Goal: Task Accomplishment & Management: Use online tool/utility

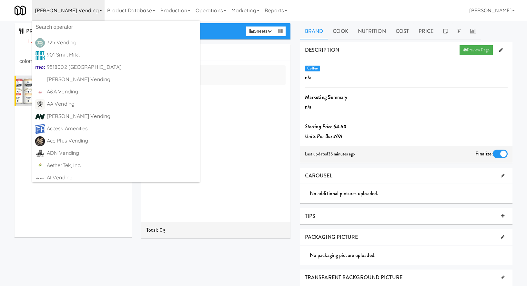
click at [73, 26] on input "text" at bounding box center [80, 27] width 97 height 10
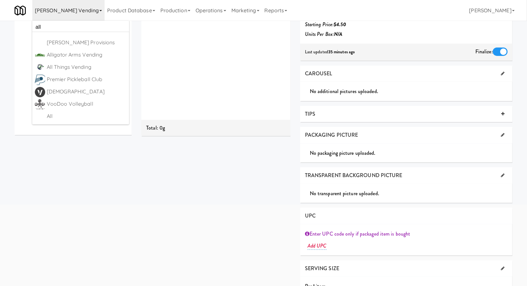
scroll to position [115, 0]
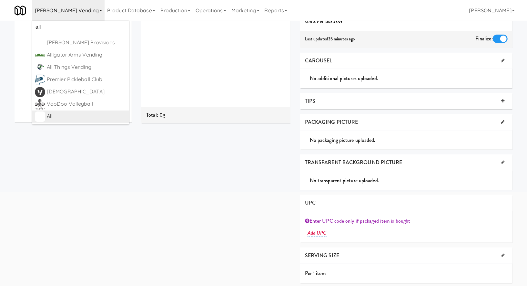
type input "all"
click at [90, 118] on div "All" at bounding box center [87, 116] width 80 height 10
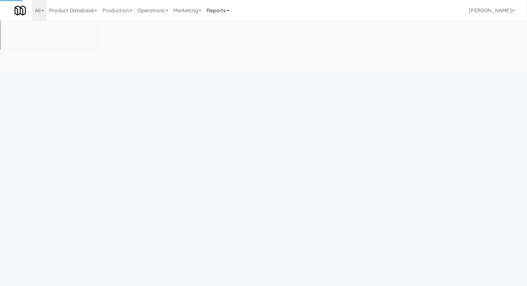
click at [224, 14] on link "Reports" at bounding box center [218, 10] width 28 height 21
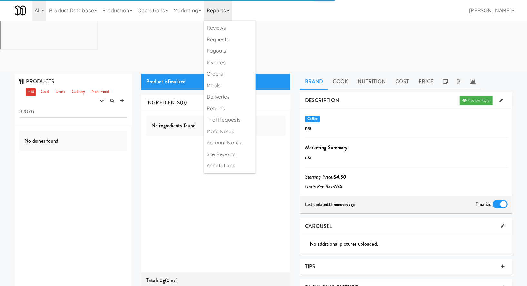
click at [86, 106] on input "32876" at bounding box center [73, 112] width 108 height 12
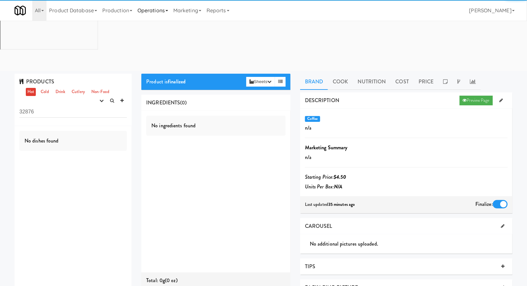
click at [149, 11] on link "Operations" at bounding box center [153, 10] width 36 height 21
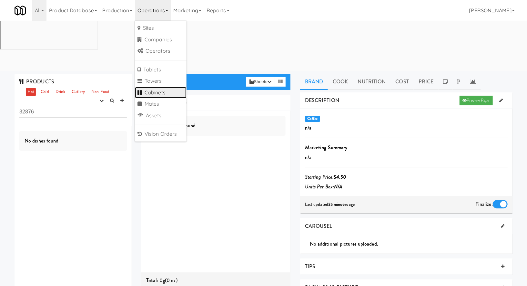
click at [155, 92] on link "Cabinets" at bounding box center [161, 93] width 52 height 12
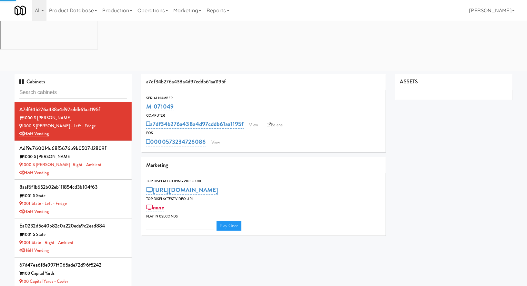
type input "Staff Dormitory,"
type input "3"
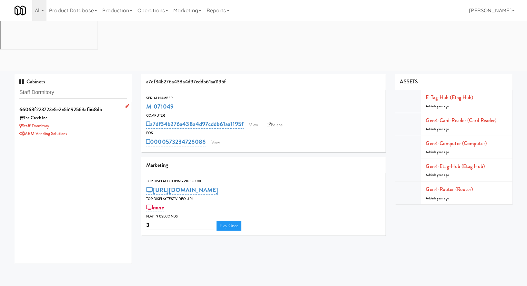
type input "Staff Dormitory"
click at [118, 122] on div "Staff Dormitory" at bounding box center [73, 126] width 108 height 8
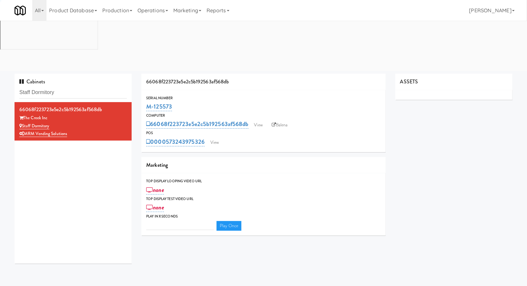
type input "3"
click at [208, 138] on link "View" at bounding box center [214, 143] width 15 height 10
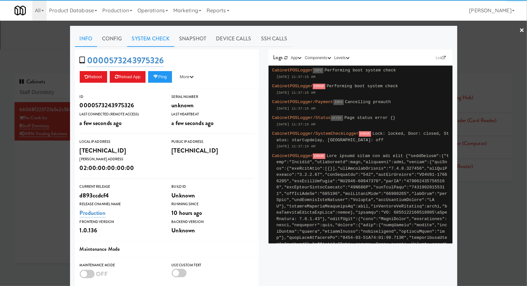
click at [159, 37] on link "System Check" at bounding box center [150, 39] width 47 height 16
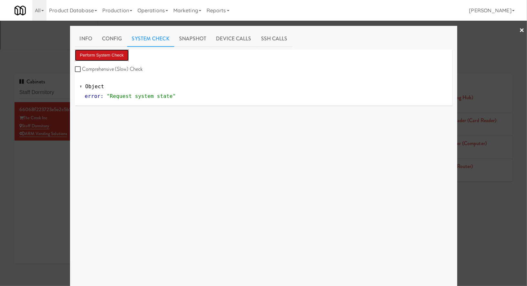
click at [118, 54] on button "Perform System Check" at bounding box center [102, 55] width 54 height 12
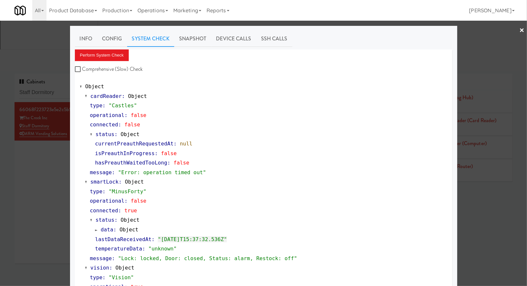
click at [59, 42] on div at bounding box center [263, 143] width 527 height 286
click at [59, 87] on input "Staff Dormitory" at bounding box center [73, 93] width 108 height 12
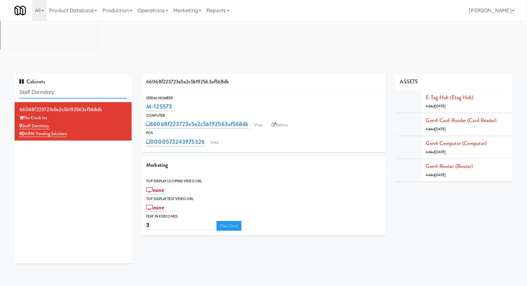
click at [59, 87] on input "Staff Dormitory" at bounding box center [73, 93] width 108 height 12
paste input "CSMO - Ambient - Rig"
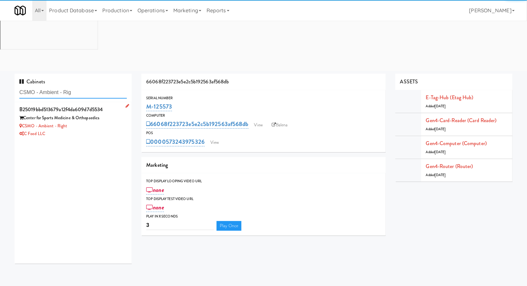
type input "CSMO - Ambient - Rig"
click at [80, 130] on div "C Food LLC" at bounding box center [73, 134] width 108 height 8
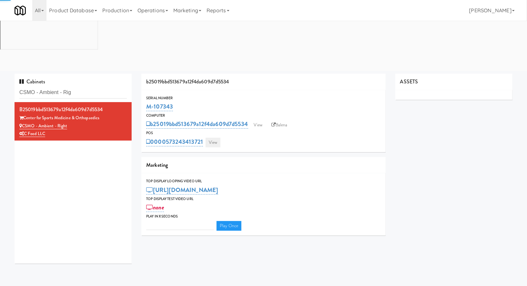
type input "3"
click at [206, 138] on link "View" at bounding box center [213, 143] width 15 height 10
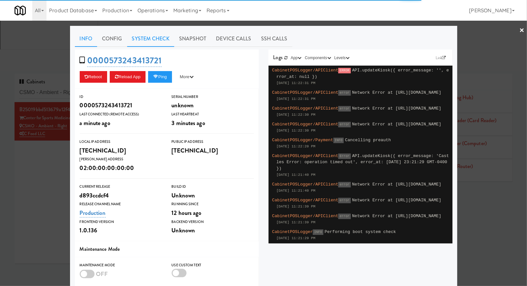
click at [156, 39] on link "System Check" at bounding box center [150, 39] width 47 height 16
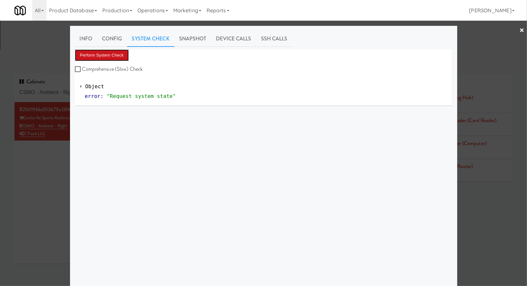
click at [114, 59] on button "Perform System Check" at bounding box center [102, 55] width 54 height 12
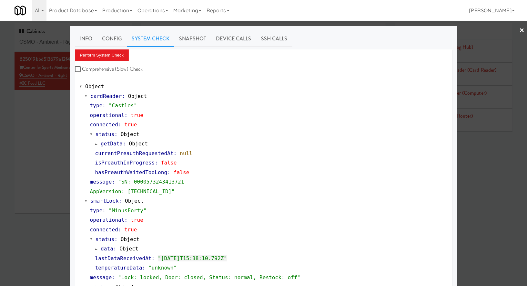
click at [59, 41] on div at bounding box center [263, 143] width 527 height 286
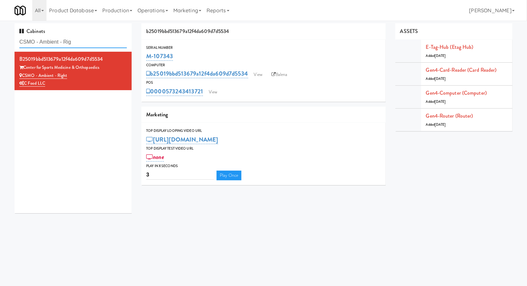
click at [59, 41] on input "CSMO - Ambient - Rig" at bounding box center [73, 42] width 108 height 12
paste input "Pantry Bathroom"
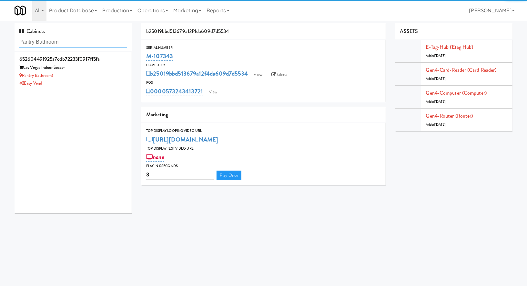
type input "Pantry Bathroom"
click at [104, 73] on div "Pantry Bathroom!" at bounding box center [73, 76] width 108 height 8
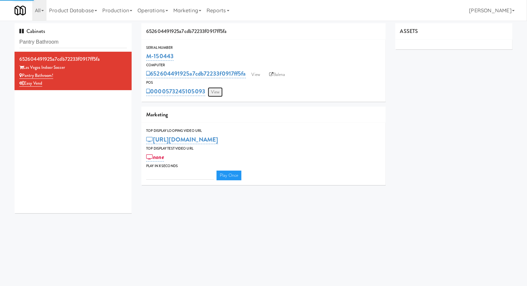
type input "3"
click at [220, 90] on link "View" at bounding box center [215, 92] width 15 height 10
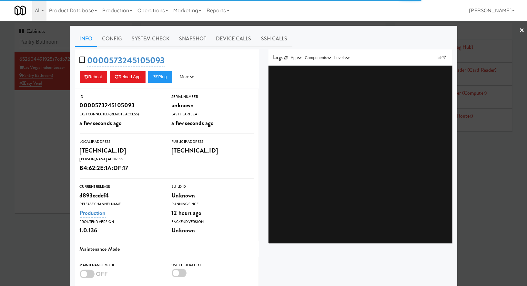
click at [161, 39] on link "System Check" at bounding box center [150, 39] width 47 height 16
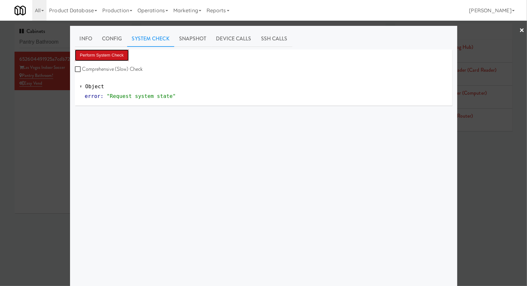
click at [122, 57] on button "Perform System Check" at bounding box center [102, 55] width 54 height 12
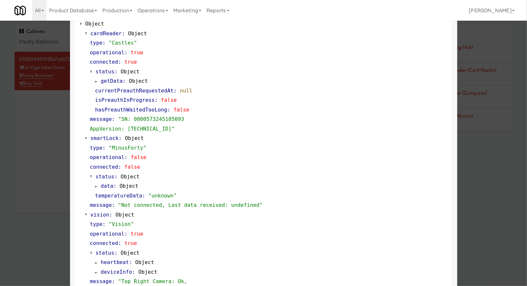
scroll to position [105, 0]
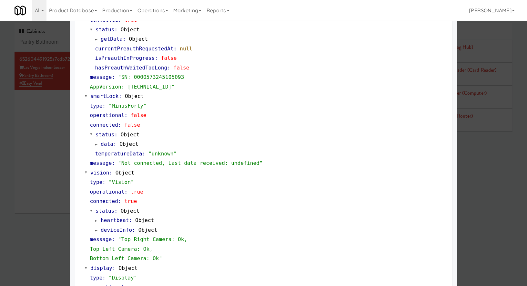
click at [57, 118] on div at bounding box center [263, 143] width 527 height 286
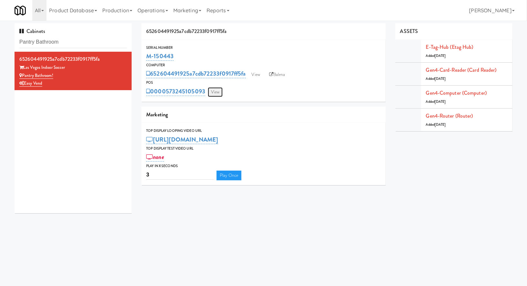
click at [221, 92] on link "View" at bounding box center [215, 92] width 15 height 10
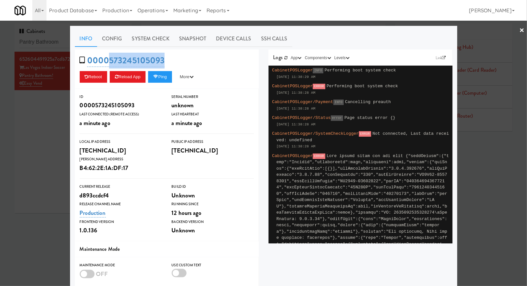
drag, startPoint x: 190, startPoint y: 56, endPoint x: 110, endPoint y: 67, distance: 80.4
click at [110, 67] on div "0000573245105093 Reboot Reload App Ping More Ping Server Restart Server Force R…" at bounding box center [167, 68] width 184 height 39
copy link "573245105093"
click at [50, 91] on div at bounding box center [263, 143] width 527 height 286
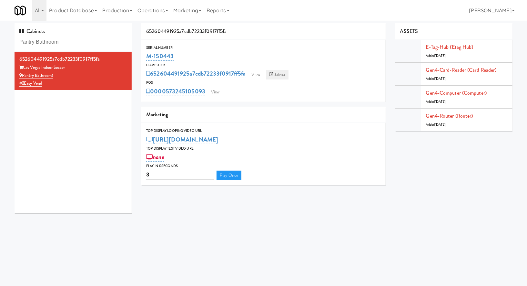
click at [272, 74] on icon at bounding box center [271, 74] width 4 height 4
click at [82, 45] on input "Pantry Bathroom" at bounding box center [73, 42] width 108 height 12
click at [214, 91] on link "View" at bounding box center [215, 92] width 15 height 10
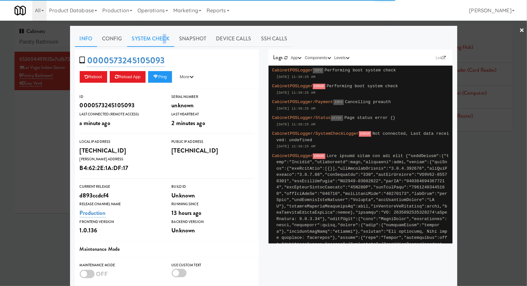
click at [164, 41] on link "System Check" at bounding box center [150, 39] width 47 height 16
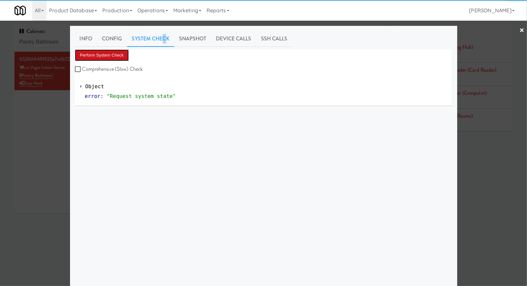
click at [126, 58] on button "Perform System Check" at bounding box center [102, 55] width 54 height 12
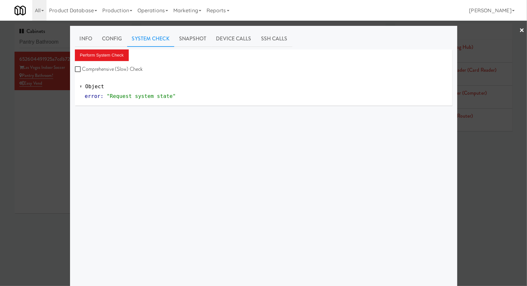
click at [41, 43] on div at bounding box center [263, 143] width 527 height 286
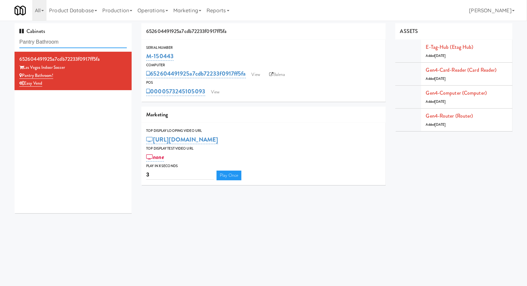
click at [41, 43] on input "Pantry Bathroom" at bounding box center [73, 42] width 108 height 12
paste input "St. James Snack Fridg"
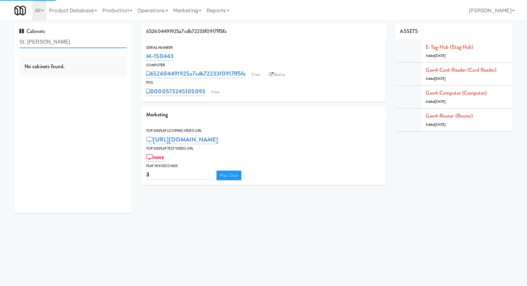
type input "St. James Snack Fridg"
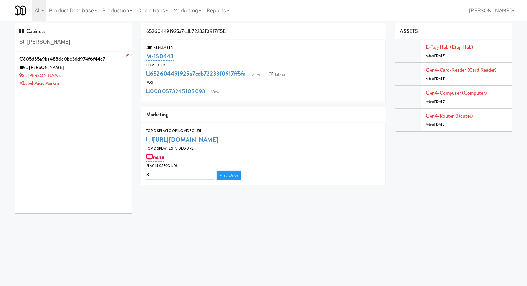
click at [89, 72] on div "St. James Snack Fridge" at bounding box center [73, 76] width 108 height 8
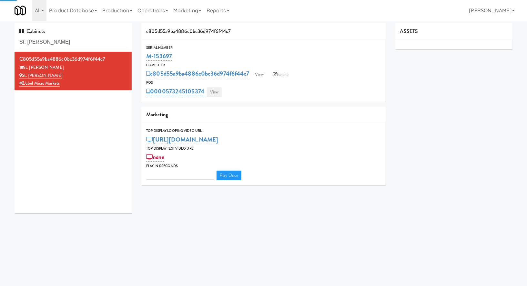
type input "3"
click at [214, 91] on link "View" at bounding box center [214, 92] width 15 height 10
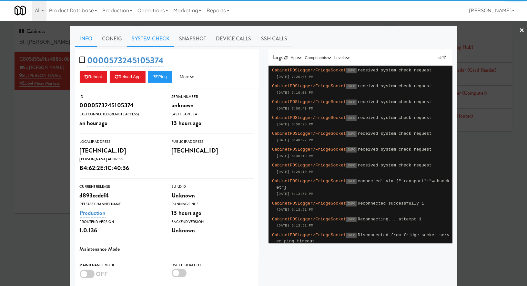
click at [160, 46] on link "System Check" at bounding box center [150, 39] width 47 height 16
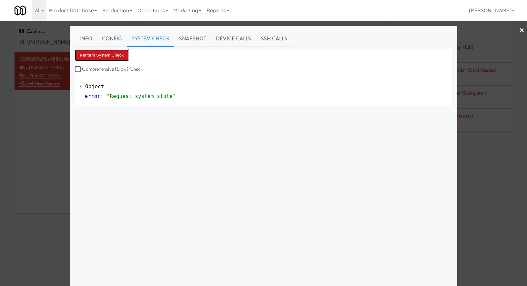
click at [106, 53] on button "Perform System Check" at bounding box center [102, 55] width 54 height 12
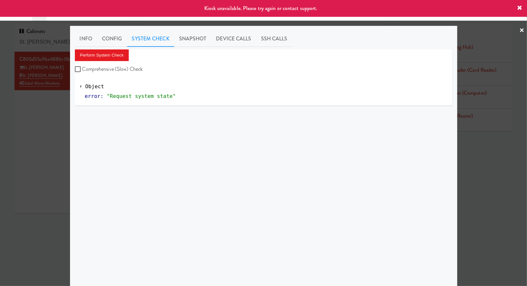
click at [58, 106] on div at bounding box center [263, 143] width 527 height 286
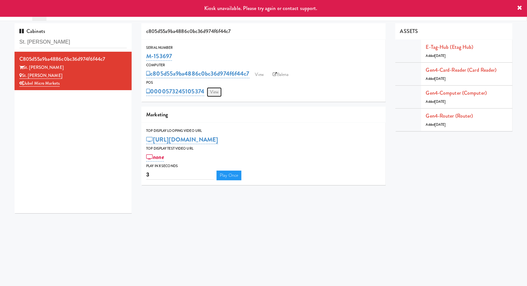
click at [210, 95] on link "View" at bounding box center [214, 92] width 15 height 10
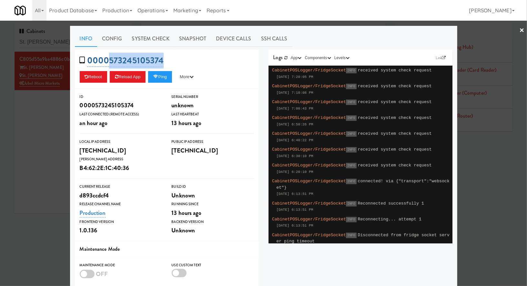
drag, startPoint x: 171, startPoint y: 57, endPoint x: 109, endPoint y: 60, distance: 61.7
click at [109, 60] on div "0000573245105374 Reboot Reload App Ping More Ping Server Restart Server Force R…" at bounding box center [167, 68] width 184 height 39
copy link "573245105374"
click at [50, 107] on div at bounding box center [263, 143] width 527 height 286
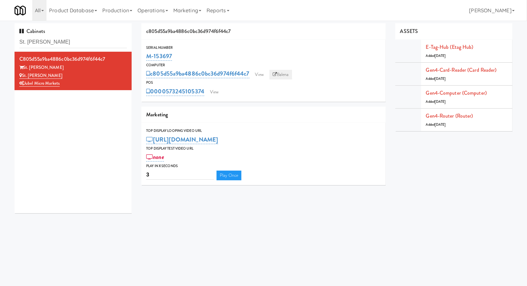
click at [281, 75] on link "Balena" at bounding box center [281, 75] width 23 height 10
click at [43, 44] on input "St. James Snack Fridg" at bounding box center [73, 42] width 108 height 12
type input "m"
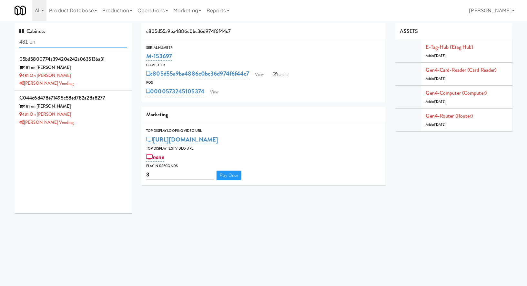
type input "481 on"
click at [98, 77] on div "481 on Mathilda - Cooler" at bounding box center [73, 76] width 108 height 8
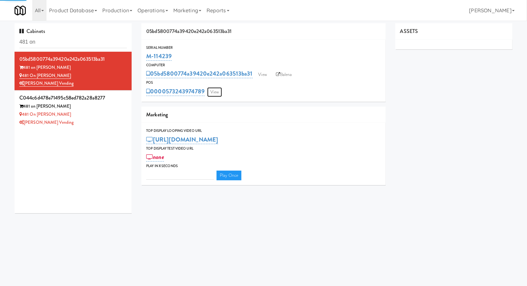
click at [221, 92] on link "View" at bounding box center [214, 92] width 15 height 10
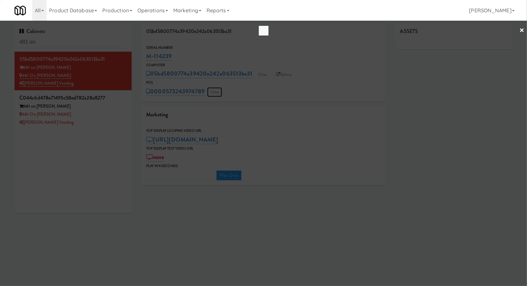
type input "3"
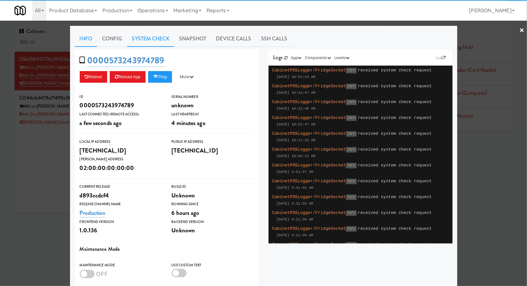
click at [158, 43] on link "System Check" at bounding box center [150, 39] width 47 height 16
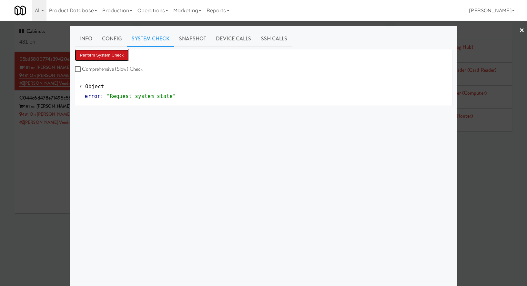
click at [129, 54] on button "Perform System Check" at bounding box center [102, 55] width 54 height 12
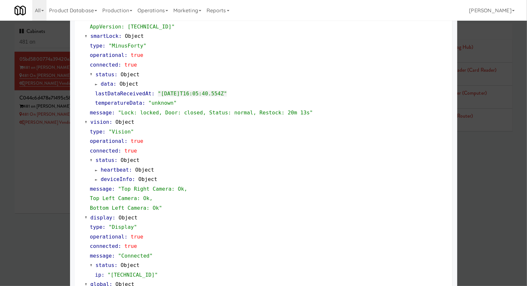
scroll to position [184, 0]
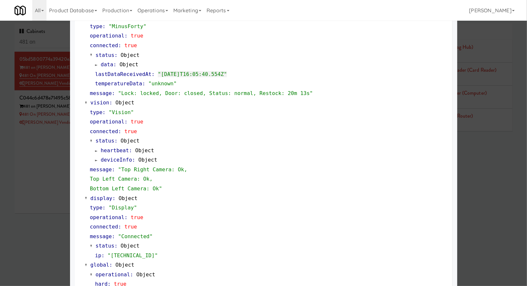
click at [21, 198] on div at bounding box center [263, 143] width 527 height 286
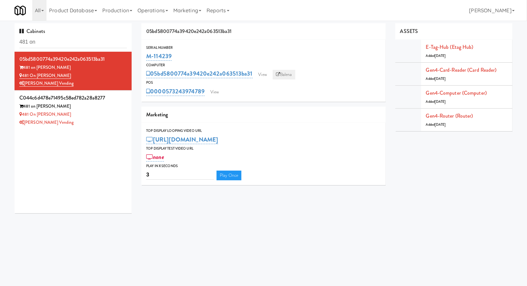
click at [290, 73] on link "Balena" at bounding box center [284, 75] width 23 height 10
drag, startPoint x: 180, startPoint y: 57, endPoint x: 138, endPoint y: 57, distance: 41.7
click at [138, 57] on div "05bd5800774a39420e242a063513ba31 Serial Number M-114239 Computer 05bd5800774a39…" at bounding box center [264, 106] width 254 height 167
copy link "M-114239"
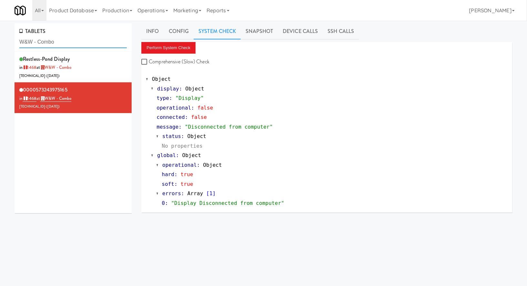
click at [47, 40] on input "W&W - Combo" at bounding box center [73, 42] width 108 height 12
paste input "Staff Dormitory,"
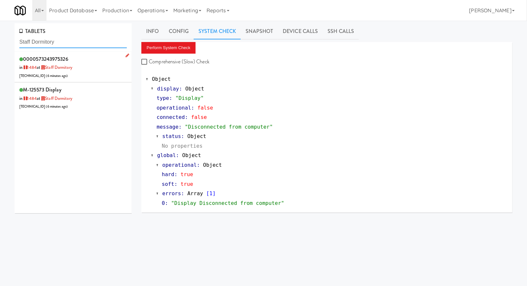
type input "Staff Dormitory"
click at [95, 74] on div "0000573243975326 in 1484 at Staff Dormitory 206.0.69.106 ( 6 minutes ago )" at bounding box center [73, 67] width 108 height 26
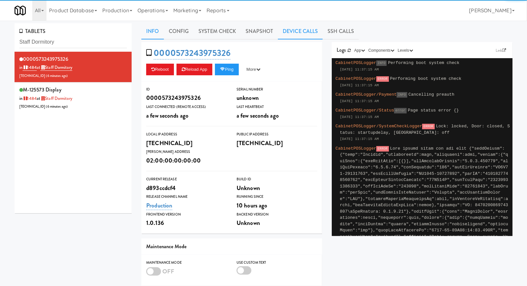
click at [296, 36] on link "Device Calls" at bounding box center [300, 31] width 45 height 16
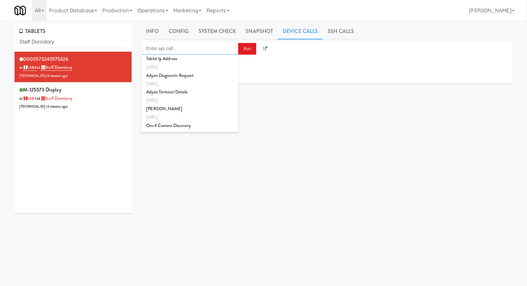
click at [208, 54] on input "Enter api call..." at bounding box center [189, 48] width 97 height 13
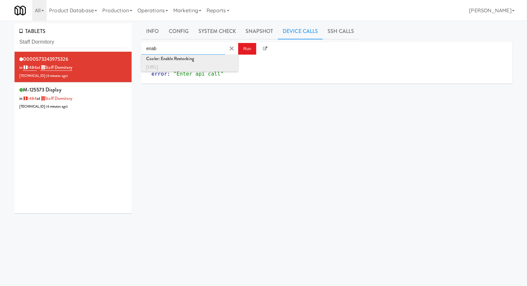
click at [213, 61] on div "Cooler: Enable Restocking" at bounding box center [189, 59] width 87 height 8
type input "Cooler: Enable Restocking"
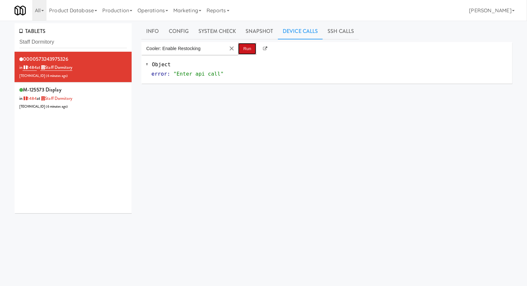
click at [250, 46] on button "Run" at bounding box center [247, 49] width 18 height 12
click at [73, 46] on input "Staff Dormitory" at bounding box center [73, 42] width 108 height 12
paste input "573245105093"
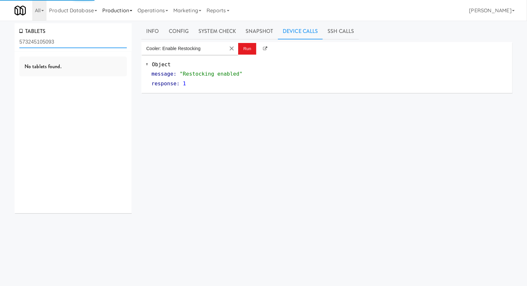
type input "573245105093"
click at [75, 40] on input "573245105093" at bounding box center [73, 42] width 108 height 12
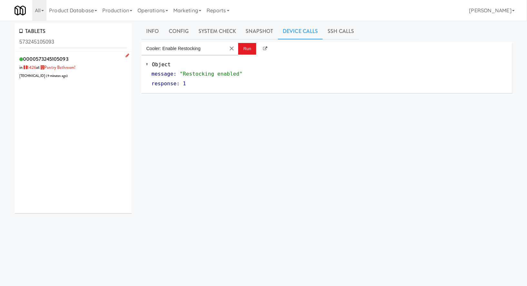
click at [98, 72] on div "0000573245105093 in 1426 at Pantry Bathroom! 24.234.132.253 ( 9 minutes ago )" at bounding box center [73, 67] width 108 height 26
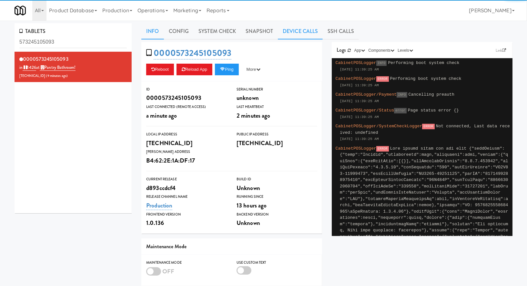
click at [289, 36] on link "Device Calls" at bounding box center [300, 31] width 45 height 16
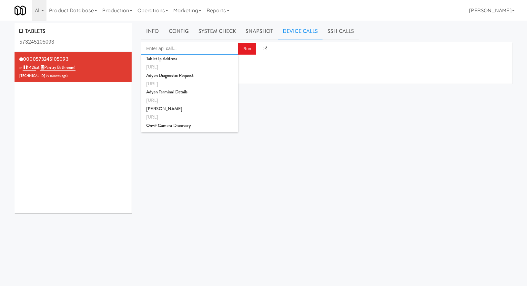
click at [203, 50] on input "Enter api call..." at bounding box center [189, 48] width 97 height 13
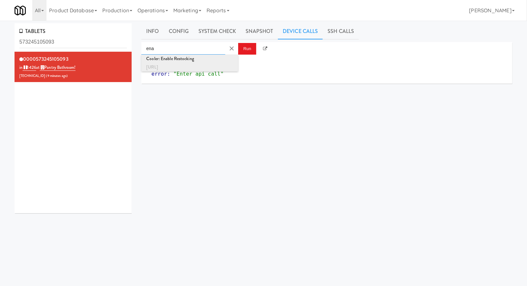
click at [203, 65] on div "[URL]" at bounding box center [189, 67] width 87 height 8
type input "Cooler: Enable Restocking"
click at [245, 57] on div "Object error : "Enter api call"" at bounding box center [326, 69] width 371 height 29
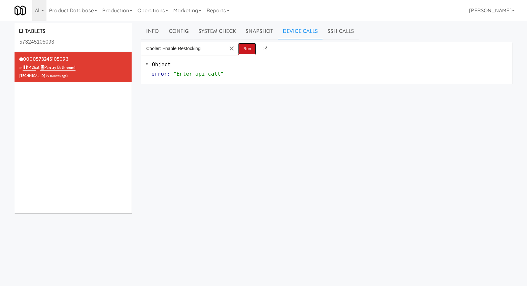
click at [245, 48] on button "Run" at bounding box center [247, 49] width 18 height 12
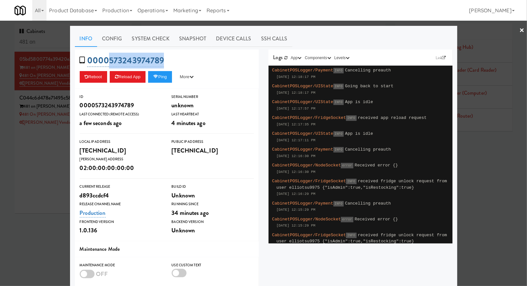
drag, startPoint x: 170, startPoint y: 61, endPoint x: 110, endPoint y: 60, distance: 60.1
click at [110, 60] on div "0000573243974789 Reboot Reload App Ping More Ping Server Restart Server Force R…" at bounding box center [167, 68] width 184 height 39
copy link "573243974789"
click at [53, 45] on div at bounding box center [263, 143] width 527 height 286
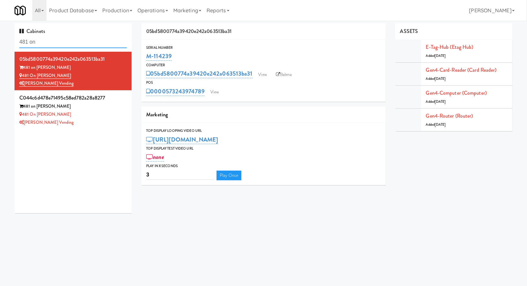
click at [53, 45] on input "481 on" at bounding box center [73, 42] width 108 height 12
paste input "Avant HP - Ambient - Righ"
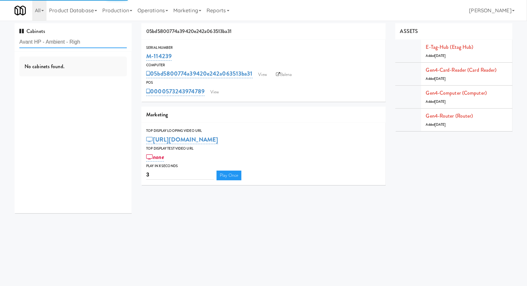
type input "Avant HP - Ambient - Righ"
click at [98, 84] on div "No cabinets found." at bounding box center [73, 132] width 117 height 161
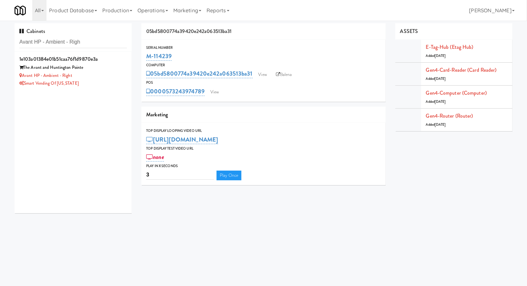
click at [102, 78] on div "Avant HP - Ambient - Right" at bounding box center [73, 76] width 108 height 8
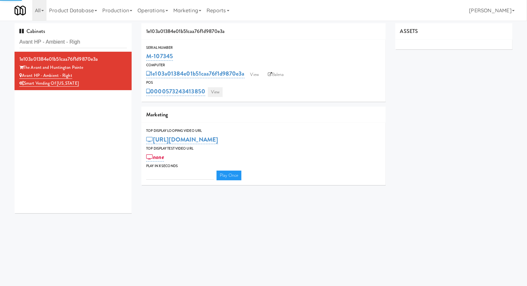
type input "3"
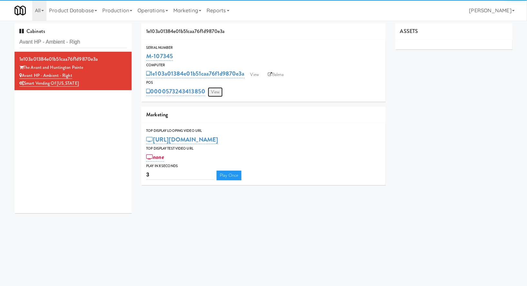
click at [214, 93] on link "View" at bounding box center [215, 92] width 15 height 10
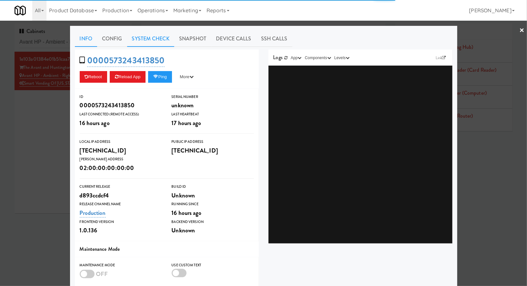
click at [155, 42] on link "System Check" at bounding box center [150, 39] width 47 height 16
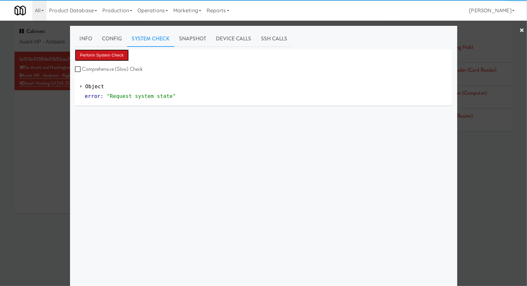
click at [120, 54] on button "Perform System Check" at bounding box center [102, 55] width 54 height 12
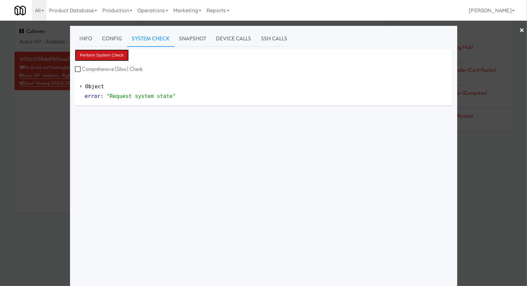
click at [120, 54] on button "Perform System Check" at bounding box center [102, 55] width 54 height 12
click at [45, 108] on div at bounding box center [263, 143] width 527 height 286
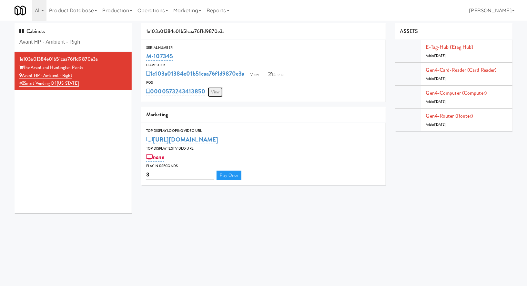
click at [218, 91] on link "View" at bounding box center [215, 92] width 15 height 10
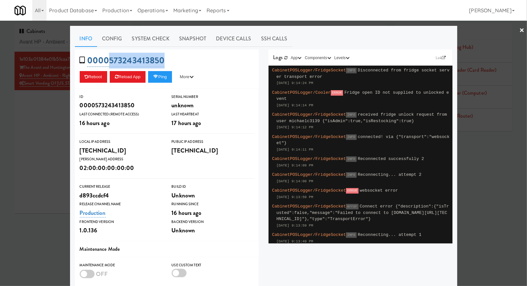
drag, startPoint x: 172, startPoint y: 61, endPoint x: 109, endPoint y: 60, distance: 63.0
click at [109, 60] on div "0000573243413850 Reboot Reload App Ping More Ping Server Restart Server Force R…" at bounding box center [167, 68] width 184 height 39
copy link "573243413850"
click at [55, 108] on div at bounding box center [263, 143] width 527 height 286
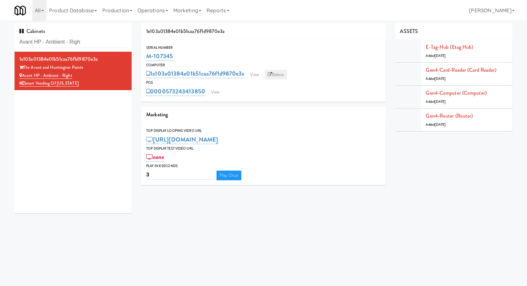
click at [283, 76] on link "Balena" at bounding box center [276, 75] width 23 height 10
click at [69, 46] on input "Avant HP - Ambient - Righ" at bounding box center [73, 42] width 108 height 12
paste input "HaNoBe - w/out Gym"
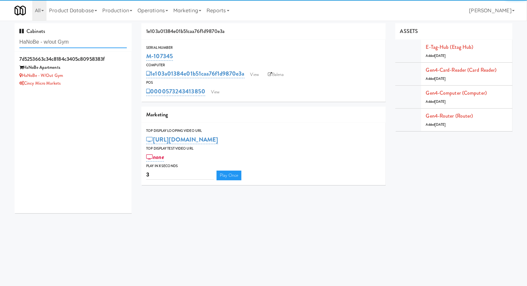
type input "HaNoBe - w/out Gym"
click at [93, 77] on div "HaNoBe - w/out Gym" at bounding box center [73, 76] width 108 height 8
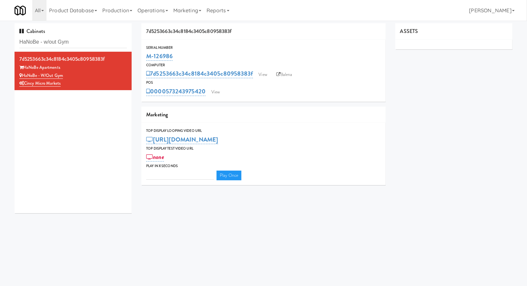
type input "3"
click at [219, 93] on link "View" at bounding box center [215, 92] width 15 height 10
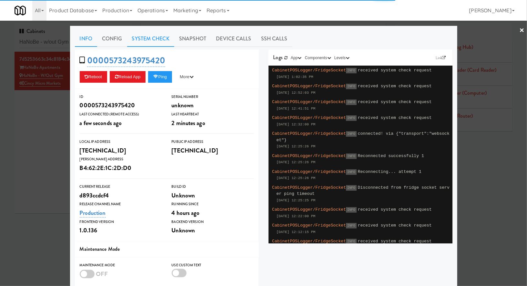
click at [156, 40] on link "System Check" at bounding box center [150, 39] width 47 height 16
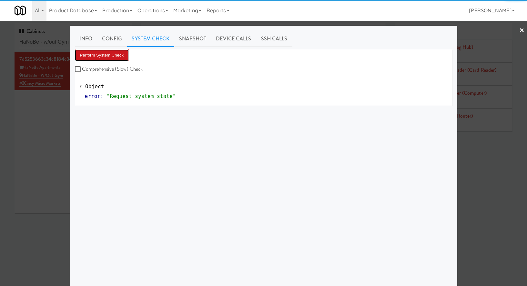
click at [122, 54] on button "Perform System Check" at bounding box center [102, 55] width 54 height 12
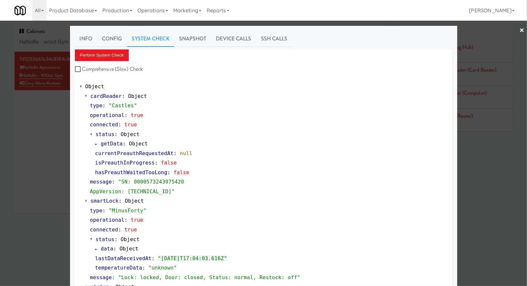
click at [60, 124] on div at bounding box center [263, 143] width 527 height 286
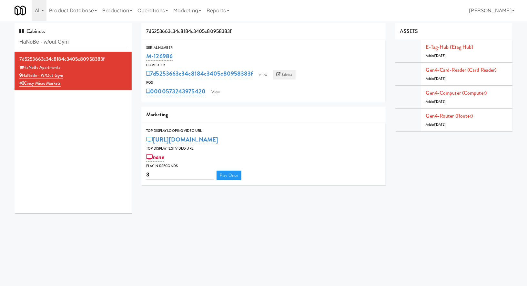
click at [284, 73] on link "Balena" at bounding box center [284, 75] width 23 height 10
click at [93, 40] on input "HaNoBe - w/out Gym" at bounding box center [73, 42] width 108 height 12
paste input "Bridgeprep Combo Ma"
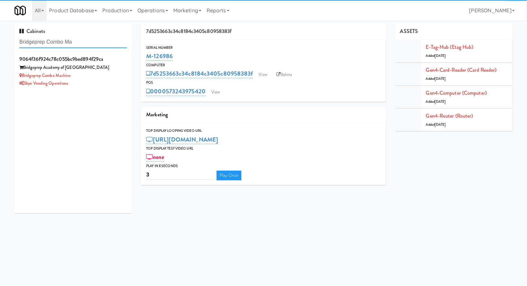
type input "Bridgeprep Combo Ma"
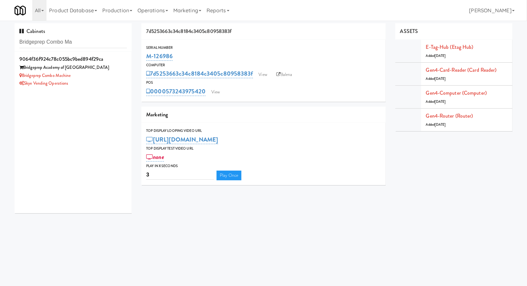
click at [95, 77] on div "Bridgeprep Combo Machine" at bounding box center [73, 76] width 108 height 8
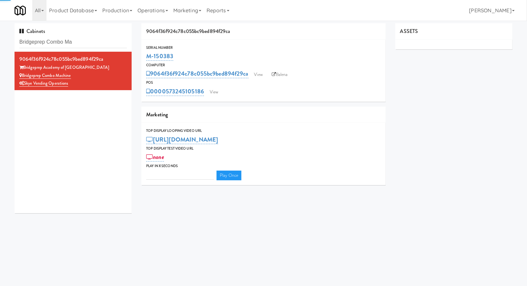
type input "3"
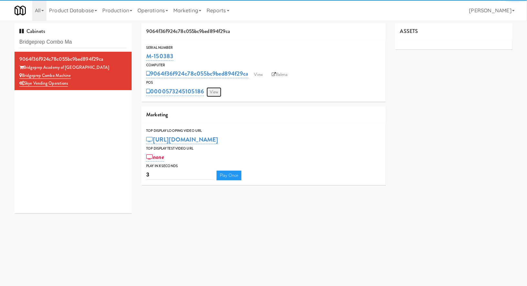
click at [210, 94] on link "View" at bounding box center [214, 92] width 15 height 10
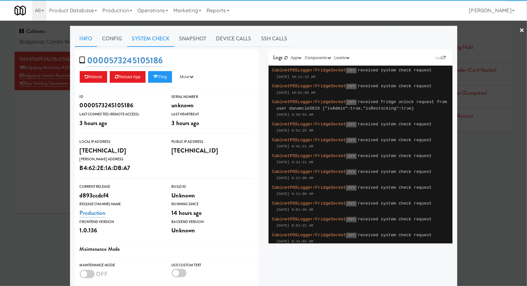
click at [145, 36] on link "System Check" at bounding box center [150, 39] width 47 height 16
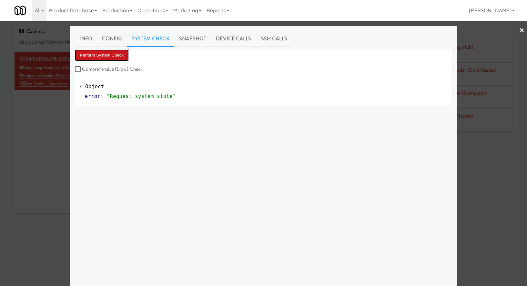
click at [117, 58] on button "Perform System Check" at bounding box center [102, 55] width 54 height 12
click at [119, 56] on button "Perform System Check" at bounding box center [102, 55] width 54 height 12
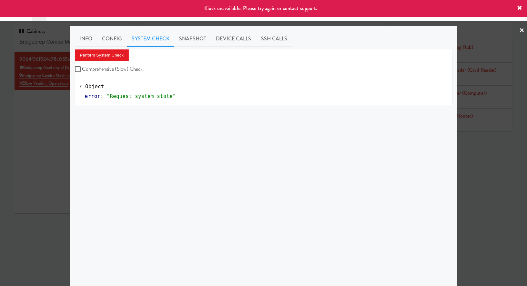
click at [59, 91] on div at bounding box center [263, 143] width 527 height 286
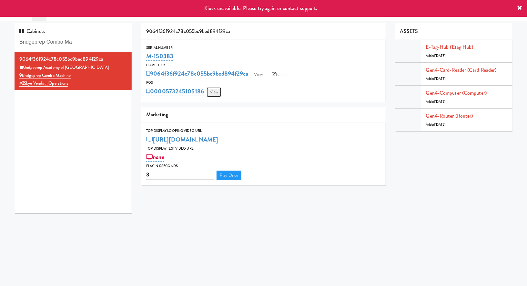
click at [212, 91] on link "View" at bounding box center [214, 92] width 15 height 10
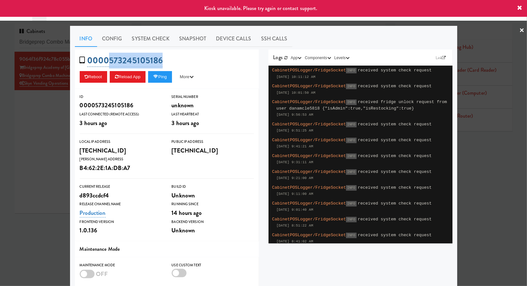
drag, startPoint x: 166, startPoint y: 63, endPoint x: 110, endPoint y: 62, distance: 56.2
click at [110, 62] on div "0000573245105186 Reboot Reload App Ping More Ping Server Restart Server Force R…" at bounding box center [167, 68] width 184 height 39
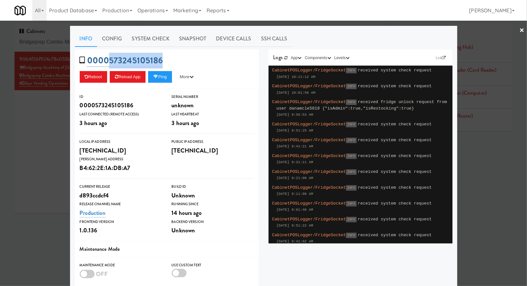
copy link "573245105186"
click at [49, 128] on div at bounding box center [263, 143] width 527 height 286
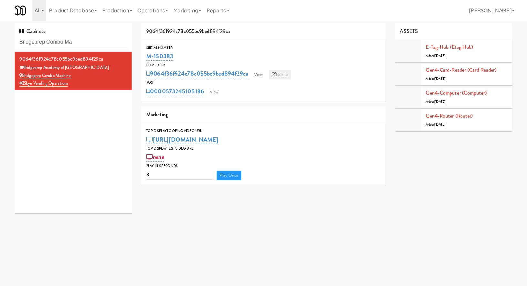
click at [270, 73] on link "Balena" at bounding box center [280, 75] width 23 height 10
click at [282, 71] on link "Balena" at bounding box center [280, 75] width 23 height 10
drag, startPoint x: 177, startPoint y: 58, endPoint x: 147, endPoint y: 56, distance: 30.8
click at [147, 56] on div "M-150383" at bounding box center [263, 56] width 235 height 11
copy link "M-150383"
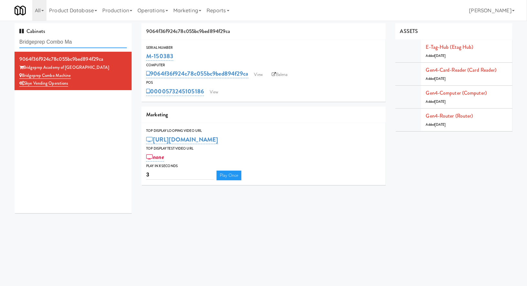
click at [101, 44] on input "Bridgeprep Combo Ma" at bounding box center [73, 42] width 108 height 12
paste input "00 West Trade - Combo"
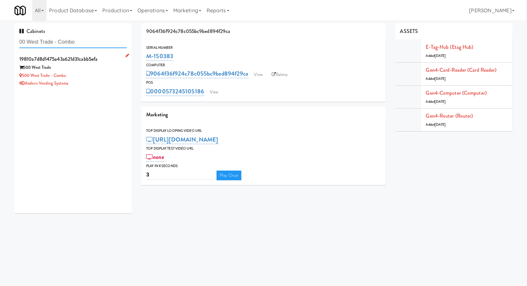
type input "00 West Trade - Combo"
click at [107, 74] on div "500 West Trade - Combo" at bounding box center [73, 76] width 108 height 8
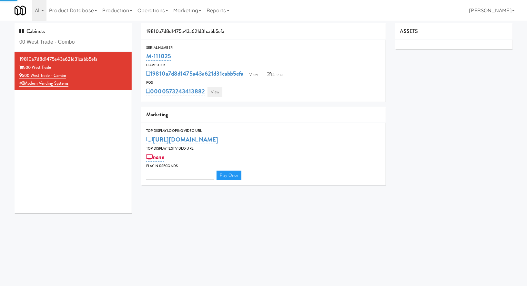
type input "3"
click at [217, 90] on link "View" at bounding box center [215, 92] width 15 height 10
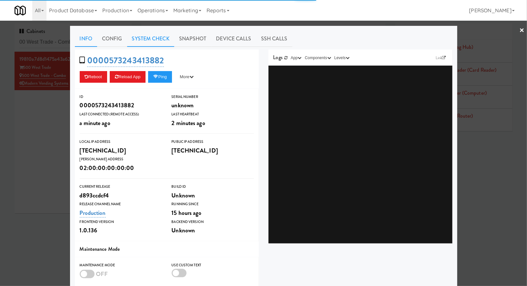
click at [155, 39] on link "System Check" at bounding box center [150, 39] width 47 height 16
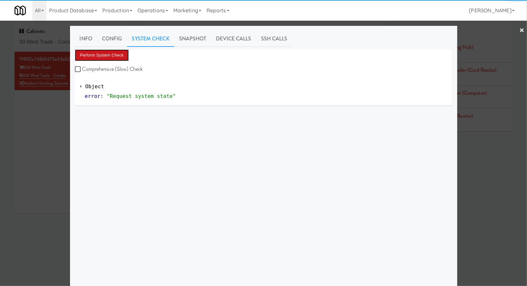
click at [118, 53] on button "Perform System Check" at bounding box center [102, 55] width 54 height 12
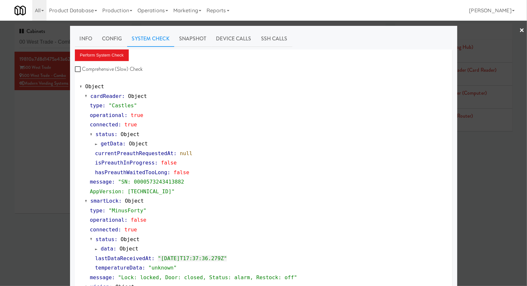
click at [58, 43] on div at bounding box center [263, 143] width 527 height 286
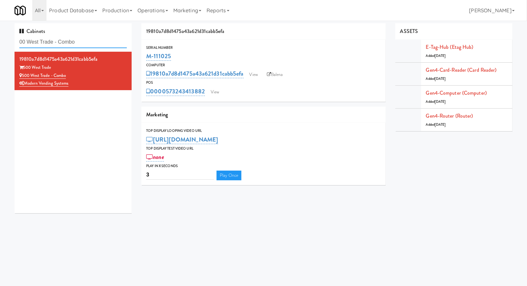
click at [58, 43] on input "00 West Trade - Combo" at bounding box center [73, 42] width 108 height 12
paste input "The [PERSON_NAME]"
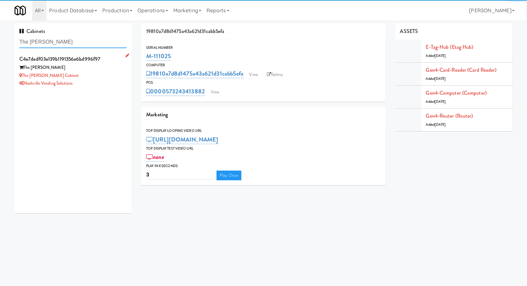
type input "The [PERSON_NAME]"
click at [111, 79] on div "The [PERSON_NAME] Cabinet" at bounding box center [73, 76] width 108 height 8
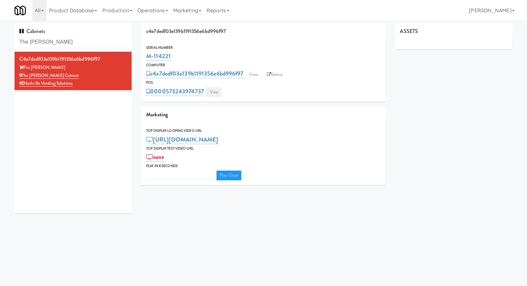
type input "3"
click at [212, 92] on link "View" at bounding box center [214, 92] width 15 height 10
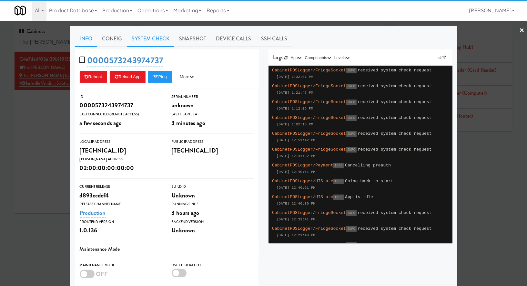
click at [163, 42] on link "System Check" at bounding box center [150, 39] width 47 height 16
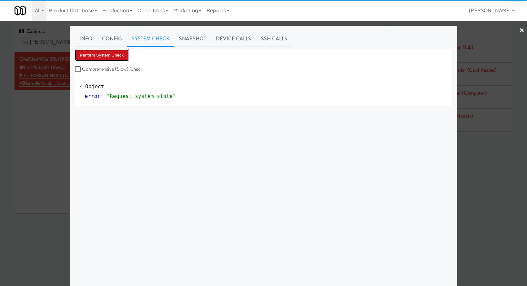
click at [118, 55] on button "Perform System Check" at bounding box center [102, 55] width 54 height 12
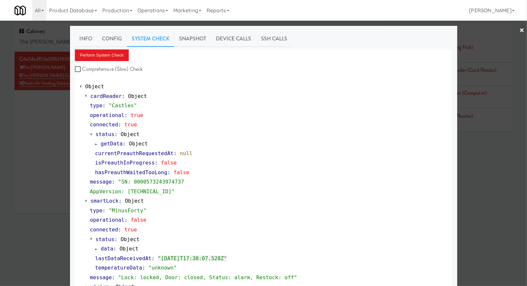
click at [60, 41] on div at bounding box center [263, 143] width 527 height 286
click at [60, 41] on input "The [PERSON_NAME]" at bounding box center [73, 42] width 108 height 12
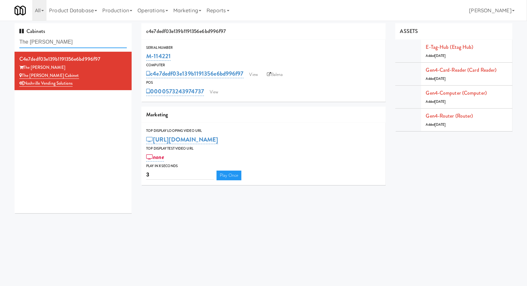
click at [60, 41] on input "The [PERSON_NAME]" at bounding box center [73, 42] width 108 height 12
paste input "Kaseya 2nd Breakroo"
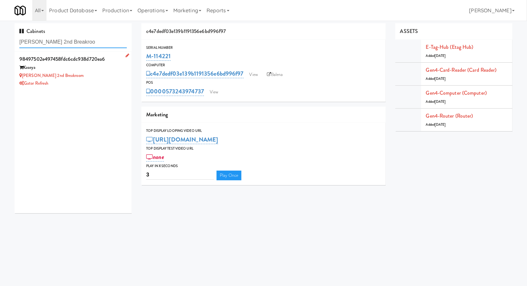
type input "Kaseya 2nd Breakroo"
click at [95, 76] on div "Kaseya 2nd Breakroom" at bounding box center [73, 76] width 108 height 8
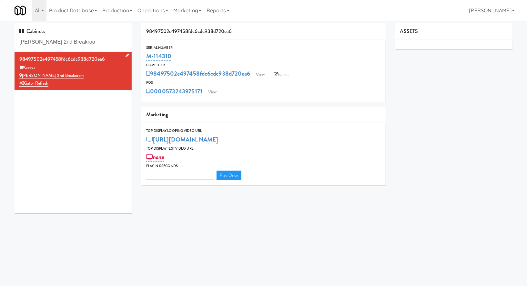
type input "3"
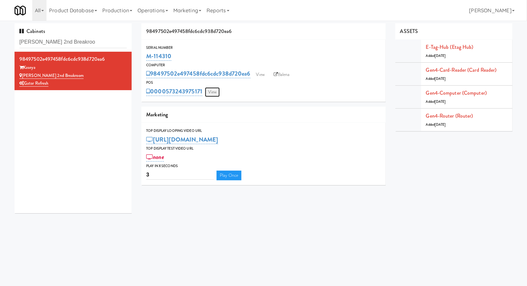
click at [214, 91] on link "View" at bounding box center [212, 92] width 15 height 10
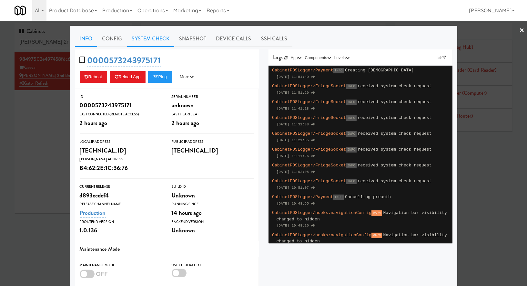
click at [155, 42] on link "System Check" at bounding box center [150, 39] width 47 height 16
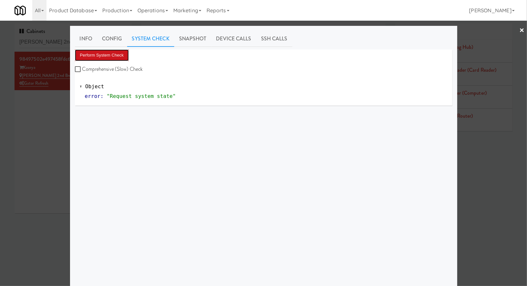
click at [116, 57] on button "Perform System Check" at bounding box center [102, 55] width 54 height 12
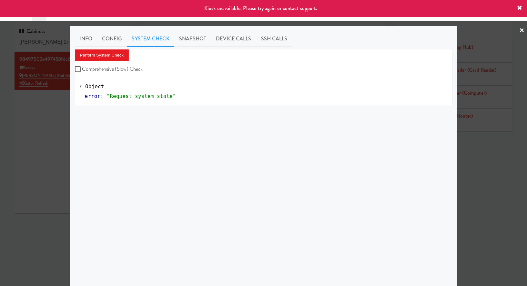
click at [50, 131] on div at bounding box center [263, 143] width 527 height 286
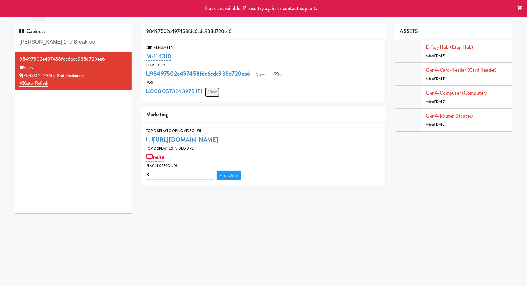
click at [215, 90] on link "View" at bounding box center [212, 92] width 15 height 10
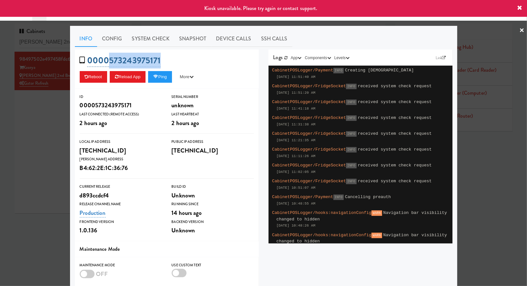
drag, startPoint x: 177, startPoint y: 62, endPoint x: 110, endPoint y: 59, distance: 67.2
click at [110, 59] on div "0000573243975171 Reboot Reload App Ping More Ping Server Restart Server Force R…" at bounding box center [167, 68] width 184 height 39
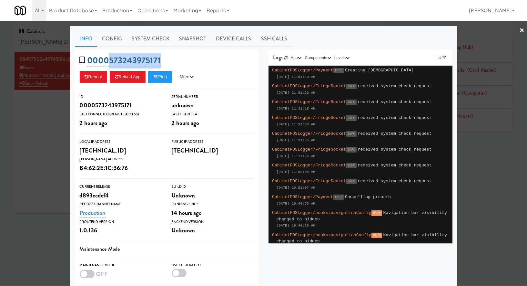
copy link "573243975171"
click at [53, 105] on div at bounding box center [263, 143] width 527 height 286
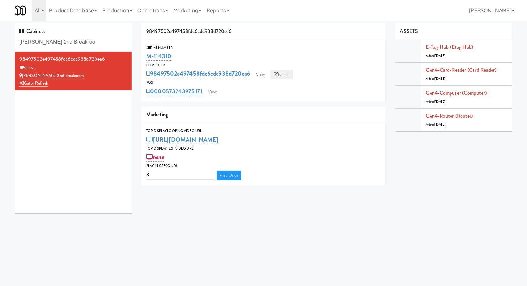
click at [291, 72] on link "Balena" at bounding box center [282, 75] width 23 height 10
click at [63, 42] on input "Kaseya 2nd Breakroo" at bounding box center [73, 42] width 108 height 12
paste input "Central Gardens - Amb"
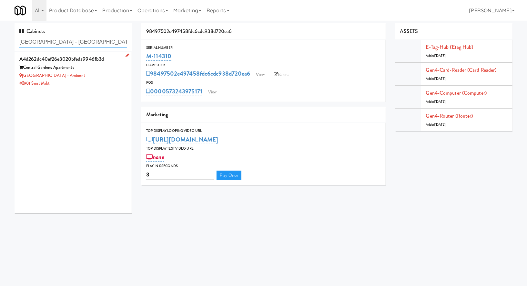
type input "Central Gardens - Amb"
click at [82, 79] on div "901 Smrt Mrkt" at bounding box center [73, 83] width 108 height 8
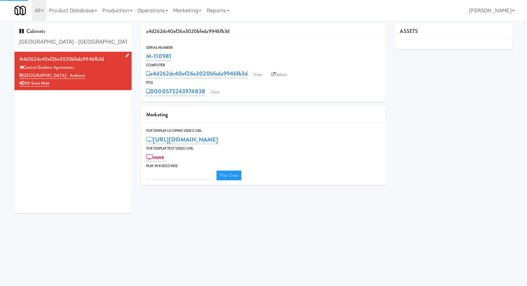
type input "3"
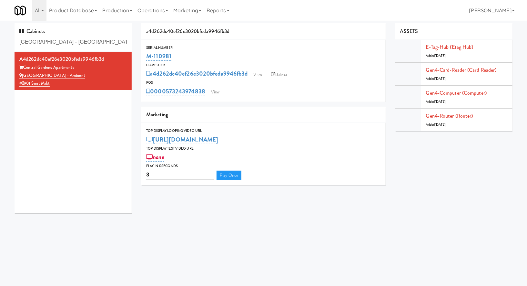
click at [220, 86] on div "0000573243974838 View" at bounding box center [263, 91] width 235 height 11
click at [219, 92] on link "View" at bounding box center [215, 92] width 15 height 10
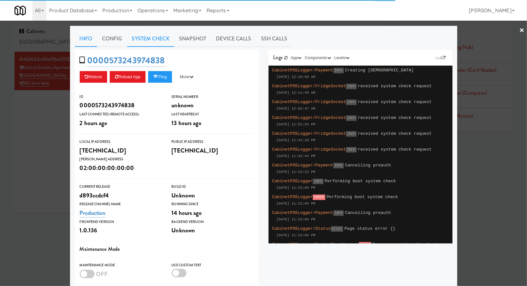
click at [167, 40] on link "System Check" at bounding box center [150, 39] width 47 height 16
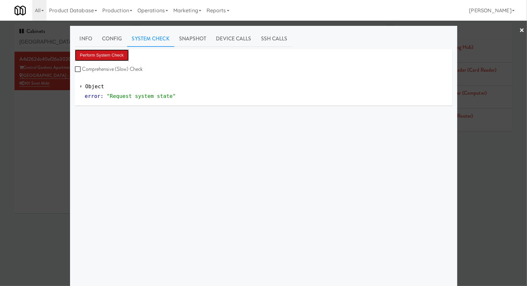
click at [124, 53] on button "Perform System Check" at bounding box center [102, 55] width 54 height 12
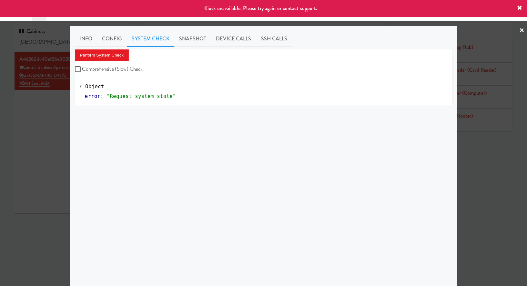
click at [46, 105] on div at bounding box center [263, 143] width 527 height 286
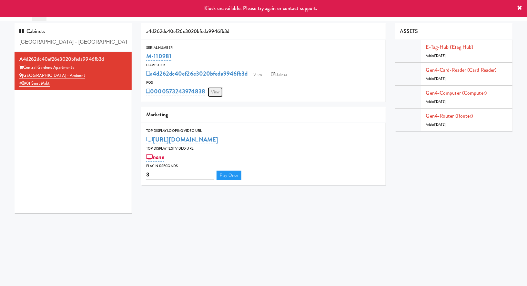
click at [219, 91] on link "View" at bounding box center [215, 92] width 15 height 10
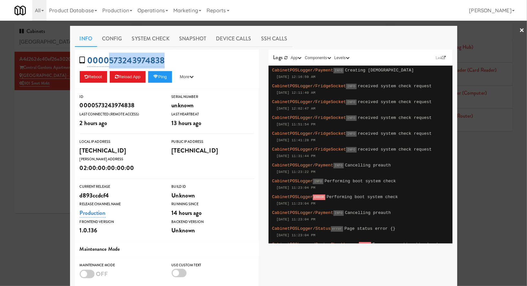
drag, startPoint x: 185, startPoint y: 58, endPoint x: 108, endPoint y: 60, distance: 76.9
click at [108, 60] on div "0000573243974838 Reboot Reload App Ping More Ping Server Restart Server Force R…" at bounding box center [167, 68] width 184 height 39
copy link "573243974838"
click at [150, 39] on link "System Check" at bounding box center [150, 39] width 47 height 16
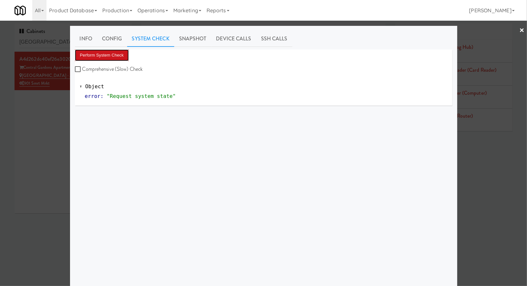
click at [109, 50] on button "Perform System Check" at bounding box center [102, 55] width 54 height 12
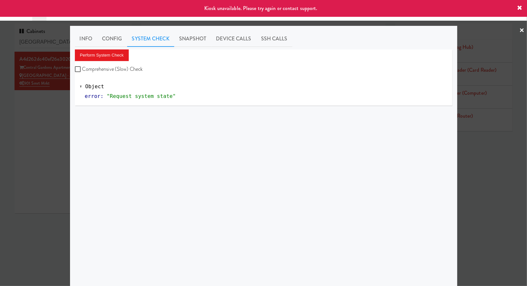
click at [58, 106] on div at bounding box center [263, 143] width 527 height 286
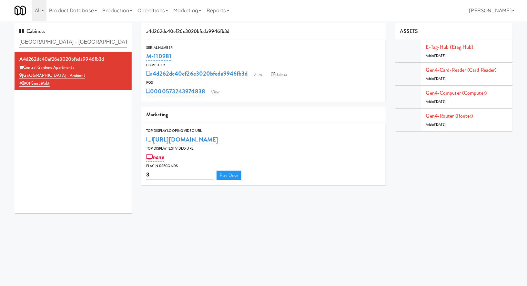
click at [87, 45] on input "Central Gardens - Amb" at bounding box center [73, 42] width 108 height 12
paste input "481 on Mathilda - Cool"
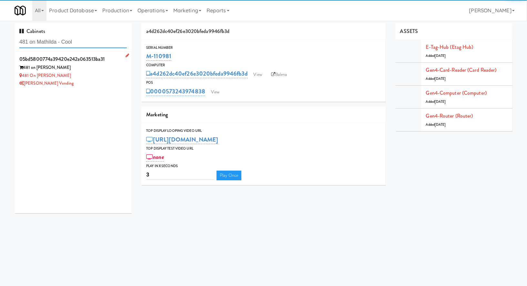
type input "481 on Mathilda - Cool"
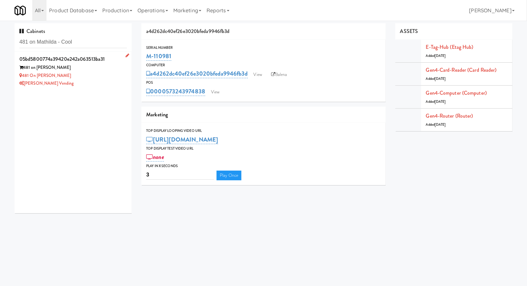
click at [104, 76] on div "481 on Mathilda - Cooler" at bounding box center [73, 76] width 108 height 8
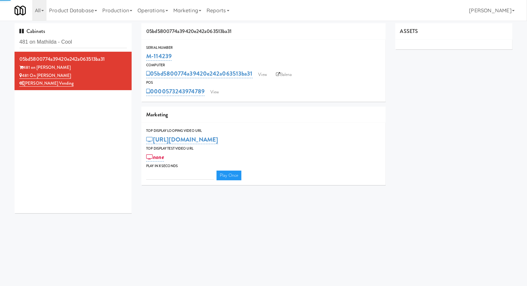
type input "3"
click at [211, 88] on link "View" at bounding box center [214, 92] width 15 height 10
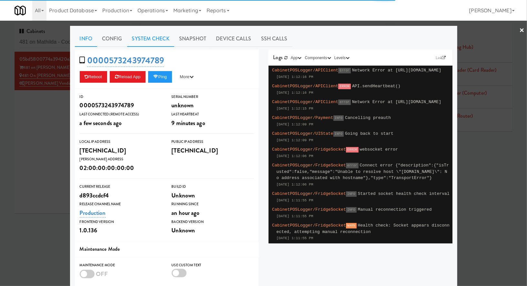
click at [166, 39] on link "System Check" at bounding box center [150, 39] width 47 height 16
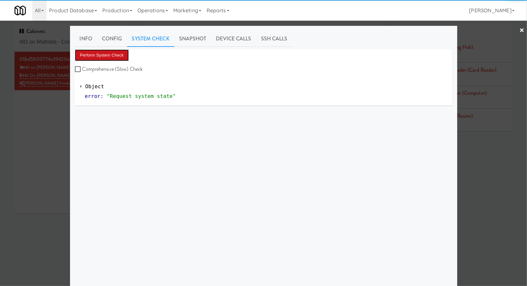
click at [119, 56] on button "Perform System Check" at bounding box center [102, 55] width 54 height 12
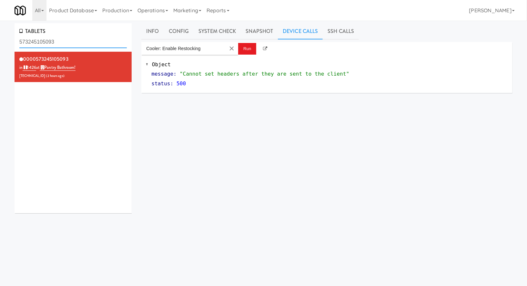
click at [69, 41] on input "573245105093" at bounding box center [73, 42] width 108 height 12
paste input "00 West Trade - Combo"
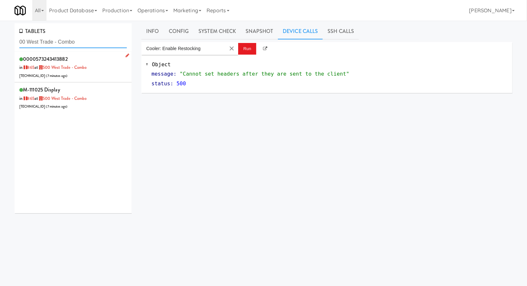
type input "00 West Trade - Combo"
click at [108, 77] on div "0000573243413882 in 865 at [STREET_ADDRESS] [TECHNICAL_ID] ( 7 minutes ago )" at bounding box center [73, 67] width 108 height 26
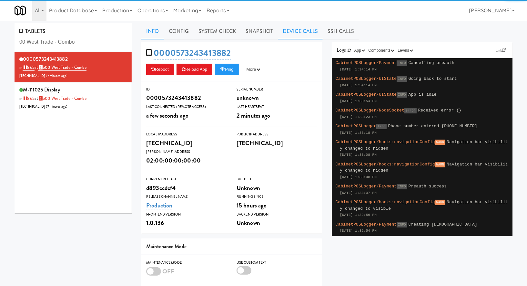
click at [294, 34] on link "Device Calls" at bounding box center [300, 31] width 45 height 16
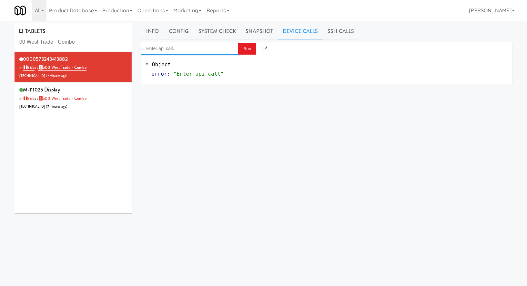
click at [228, 49] on input "Enter api call..." at bounding box center [189, 48] width 97 height 13
click at [226, 64] on div "[URL]" at bounding box center [189, 67] width 87 height 8
type input "Cooler: Enable Restocking"
click at [242, 52] on button "Run" at bounding box center [247, 49] width 18 height 12
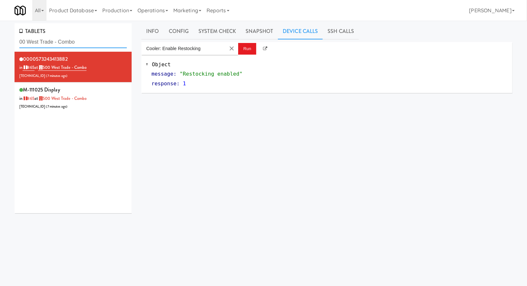
click at [72, 40] on input "00 West Trade - Combo" at bounding box center [73, 42] width 108 height 12
paste input "The [PERSON_NAME]"
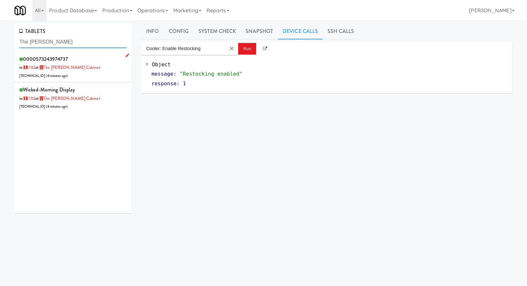
type input "The [PERSON_NAME]"
click at [98, 74] on div "0000573243974737 in [DATE] at The [PERSON_NAME] Cabinet [TECHNICAL_ID] ( 8 minu…" at bounding box center [73, 67] width 108 height 26
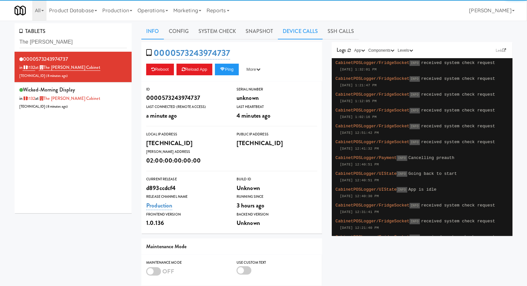
click at [288, 30] on link "Device Calls" at bounding box center [300, 31] width 45 height 16
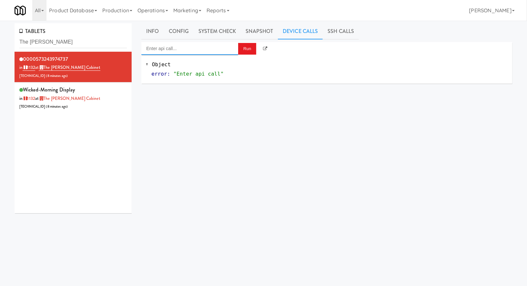
click at [215, 48] on input "Enter api call..." at bounding box center [189, 48] width 97 height 13
drag, startPoint x: 216, startPoint y: 59, endPoint x: 218, endPoint y: 57, distance: 3.7
click at [216, 60] on div "Cooler: Enable Restocking" at bounding box center [189, 59] width 87 height 8
type input "Cooler: Enable Restocking"
click at [243, 52] on button "Run" at bounding box center [247, 49] width 18 height 12
